Goal: Information Seeking & Learning: Learn about a topic

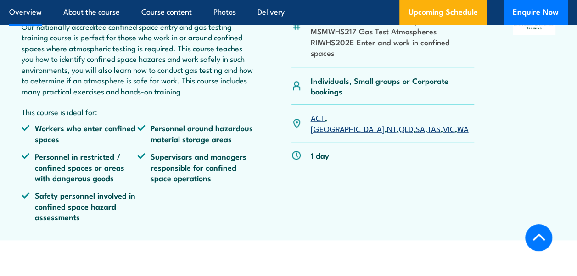
scroll to position [367, 0]
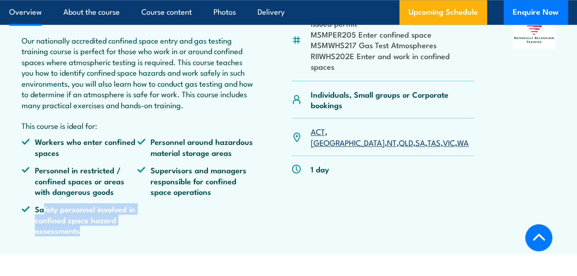
drag, startPoint x: 42, startPoint y: 208, endPoint x: 135, endPoint y: 228, distance: 94.4
click at [135, 228] on li "Safety personnel involved in confined space hazard assessments" at bounding box center [80, 220] width 116 height 32
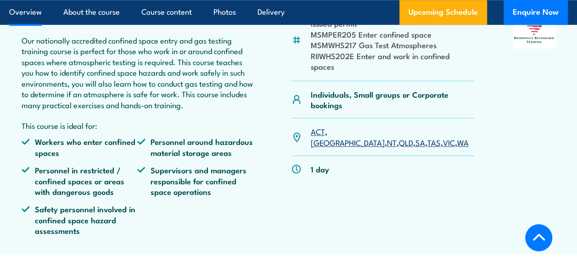
drag, startPoint x: 135, startPoint y: 228, endPoint x: 379, endPoint y: 219, distance: 244.4
click at [379, 219] on div "MSMPER200 Work in accordance with an issued permit MSMPER205 Enter confined spa…" at bounding box center [383, 125] width 182 height 235
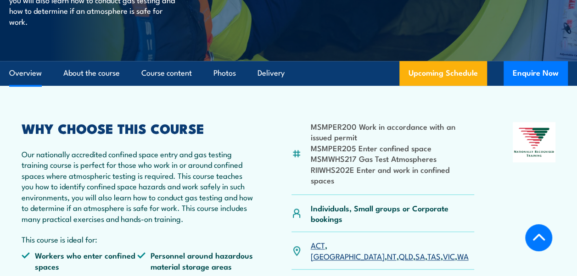
scroll to position [275, 0]
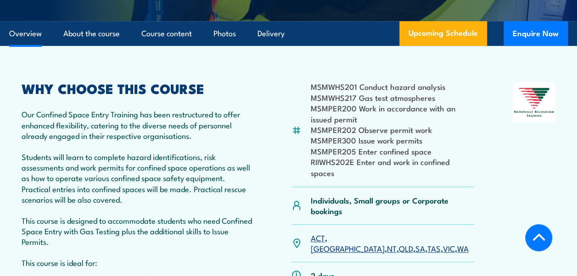
scroll to position [321, 0]
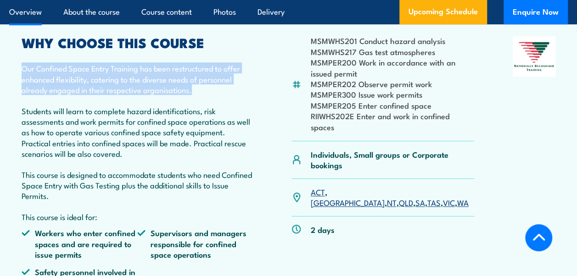
drag, startPoint x: 24, startPoint y: 79, endPoint x: 221, endPoint y: 100, distance: 198.1
click at [221, 95] on p "Our Confined Space Entry Training has been restructured to offer enhanced flexi…" at bounding box center [137, 79] width 231 height 32
